Goal: Navigation & Orientation: Find specific page/section

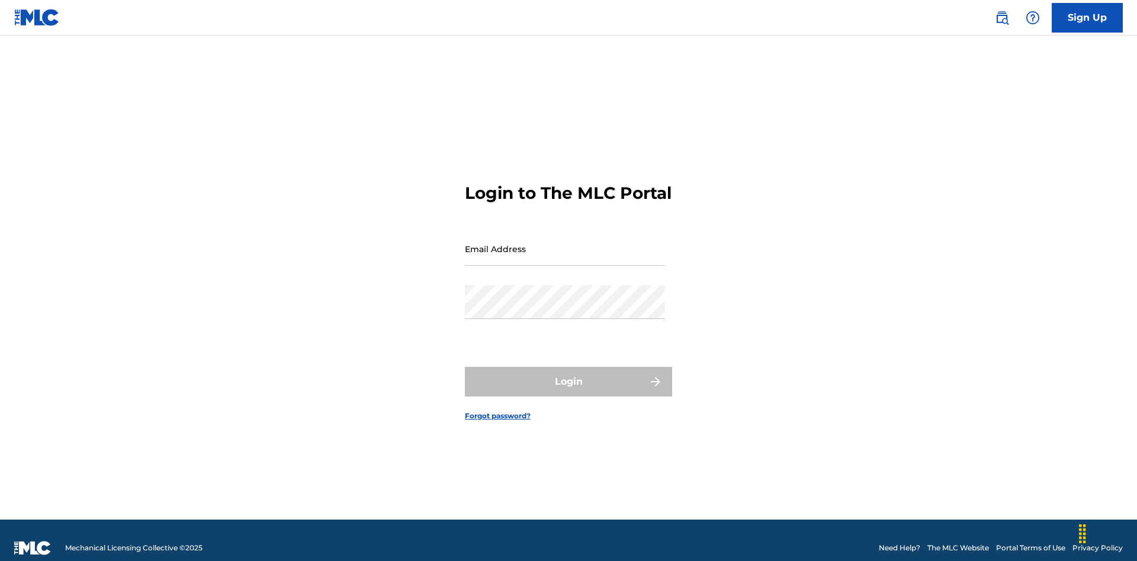
scroll to position [15, 0]
click at [565, 243] on input "Email Address" at bounding box center [565, 249] width 200 height 34
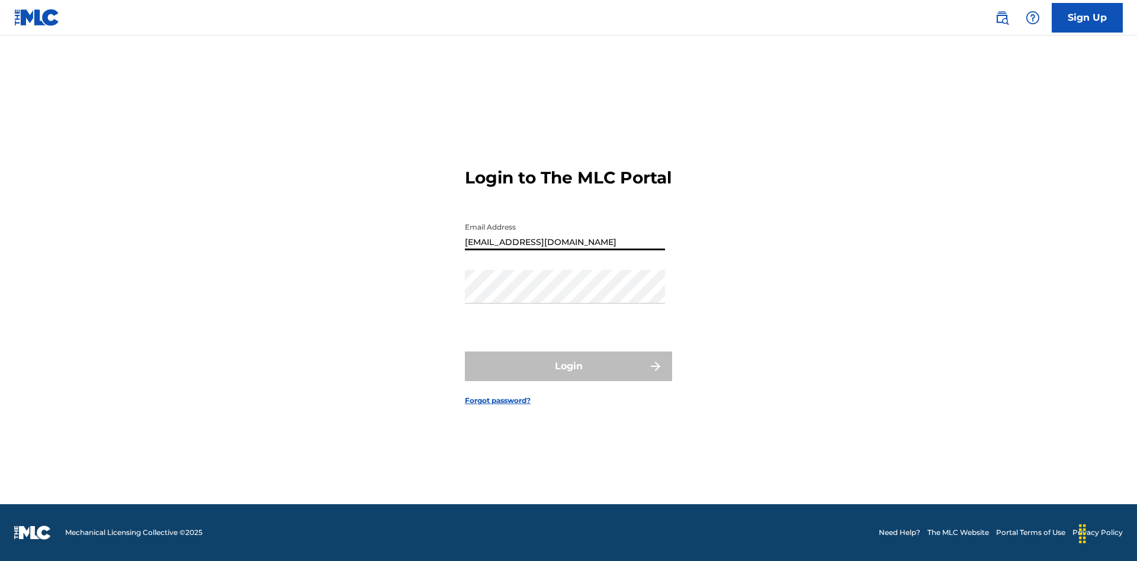
type input "Prince.McTesterson@gmail.com"
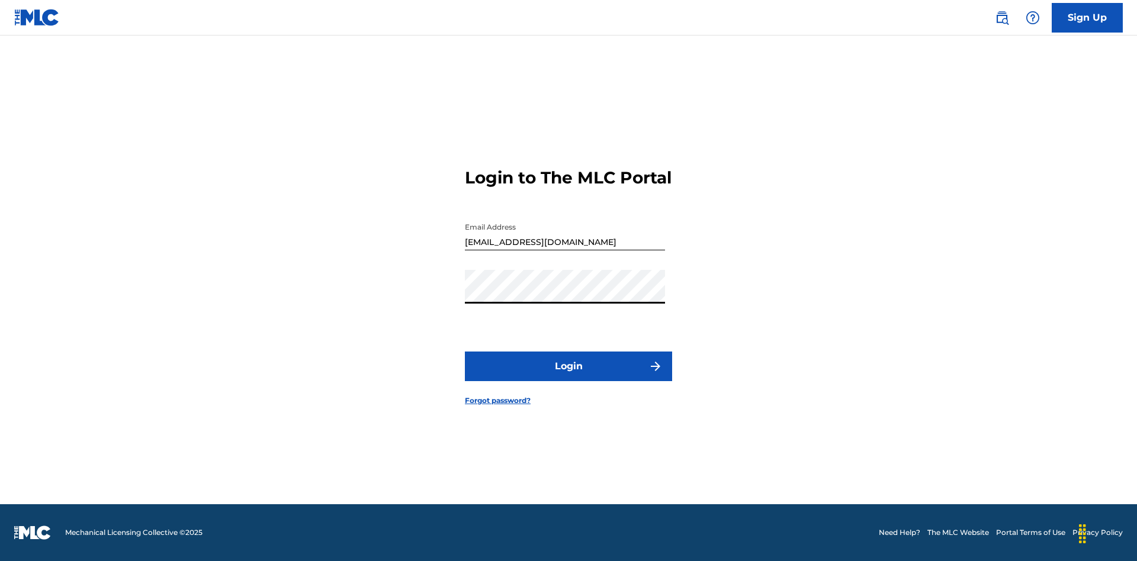
click at [568, 377] on button "Login" at bounding box center [568, 367] width 207 height 30
